Goal: Transaction & Acquisition: Purchase product/service

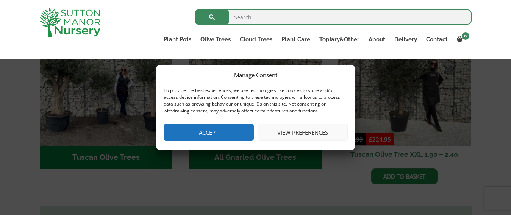
click at [215, 129] on button "Accept" at bounding box center [209, 132] width 90 height 17
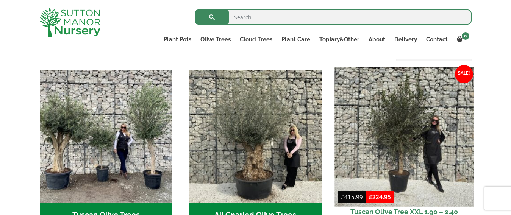
scroll to position [251, 0]
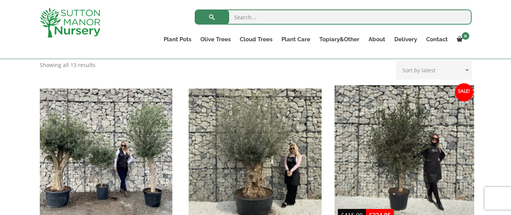
click at [420, 144] on img at bounding box center [403, 154] width 139 height 139
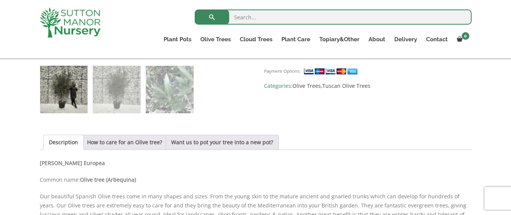
scroll to position [213, 0]
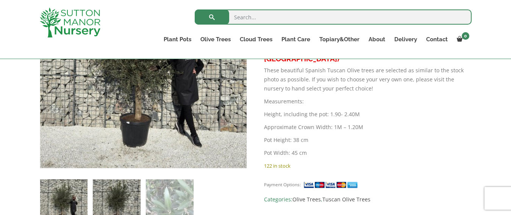
click at [119, 199] on img at bounding box center [116, 202] width 47 height 47
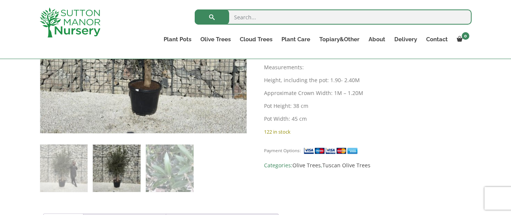
scroll to position [289, 0]
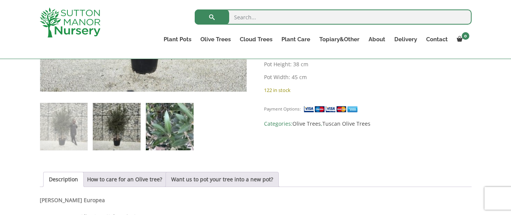
click at [177, 126] on img at bounding box center [169, 126] width 47 height 47
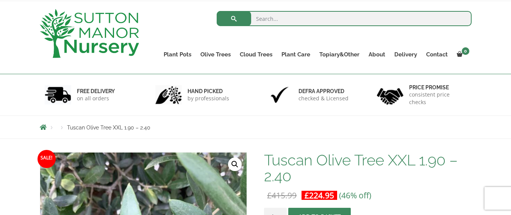
scroll to position [114, 0]
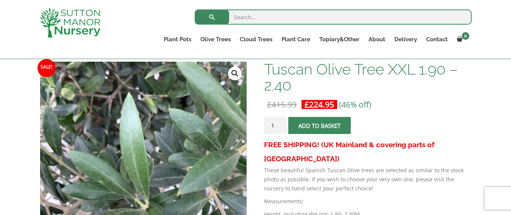
drag, startPoint x: 457, startPoint y: 110, endPoint x: 446, endPoint y: 145, distance: 36.8
click at [453, 116] on div "Tuscan Olive Tree XXL 1.90 – 2.40 £ 415.99 Original price was: £415.99. £ 224.9…" at bounding box center [367, 182] width 207 height 243
drag, startPoint x: 472, startPoint y: 108, endPoint x: 391, endPoint y: 4, distance: 131.9
